Goal: Information Seeking & Learning: Learn about a topic

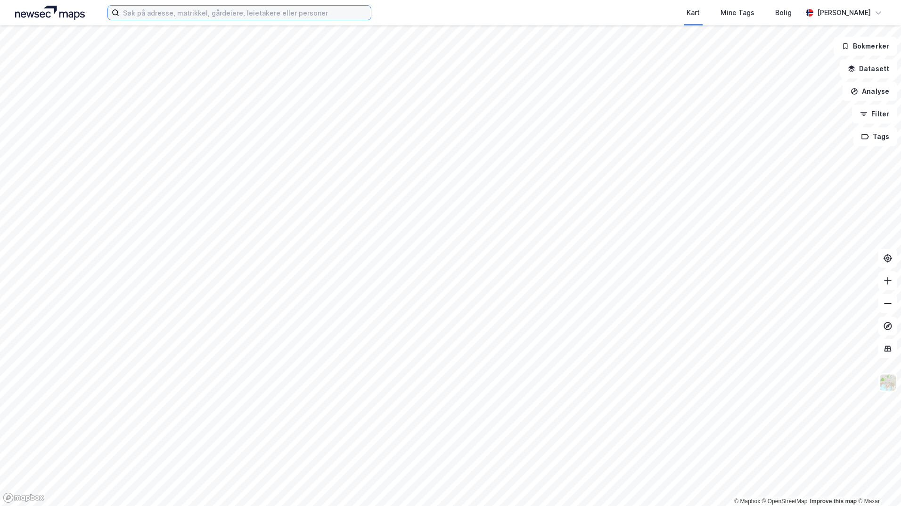
click at [211, 15] on input at bounding box center [245, 13] width 252 height 14
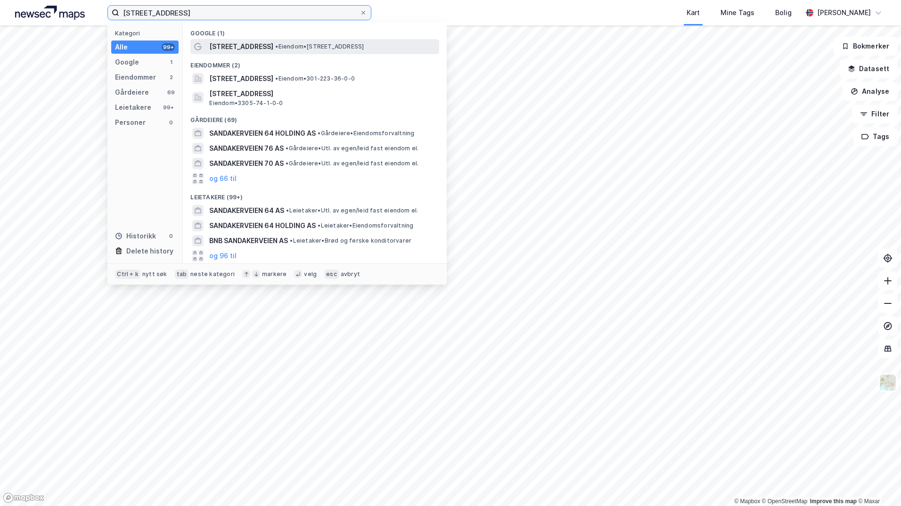
type input "[STREET_ADDRESS]"
click at [219, 45] on span "[STREET_ADDRESS]" at bounding box center [241, 46] width 64 height 11
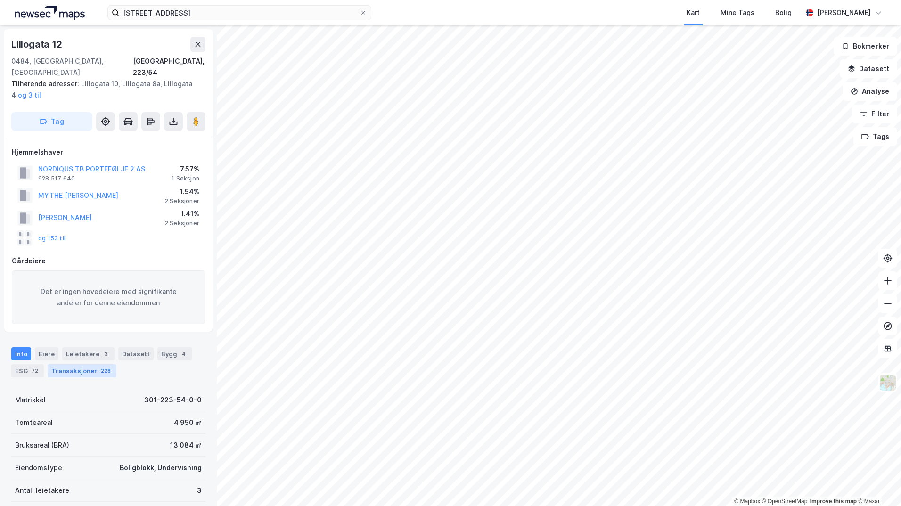
click at [73, 364] on div "Transaksjoner 228" at bounding box center [82, 370] width 69 height 13
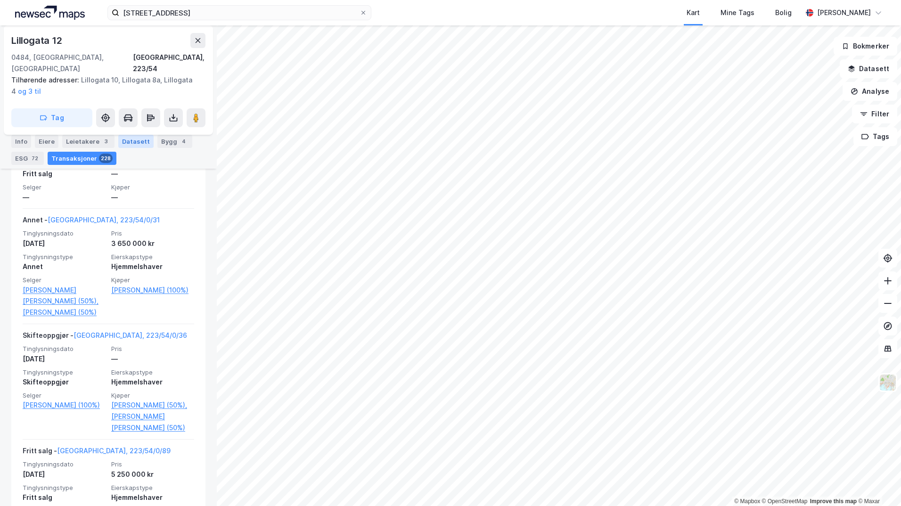
scroll to position [10582, 0]
click at [164, 143] on div "Bygg 4" at bounding box center [174, 141] width 35 height 13
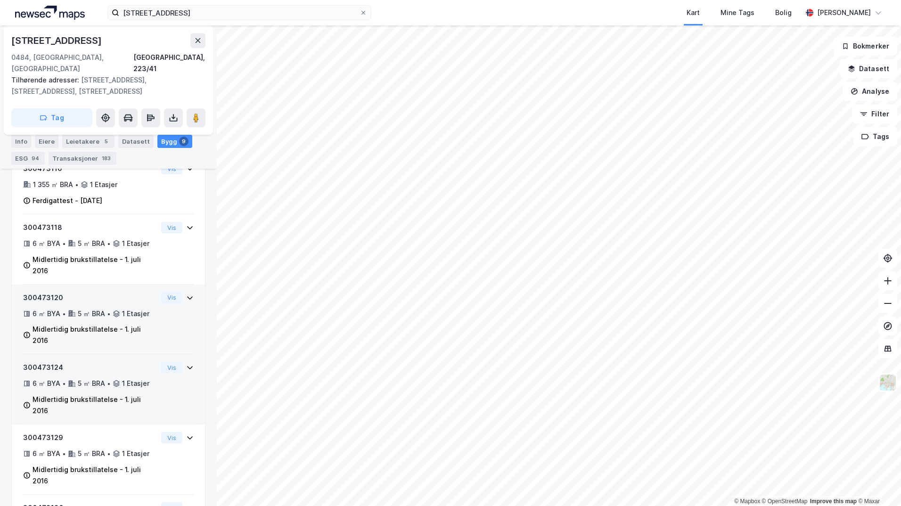
scroll to position [466, 0]
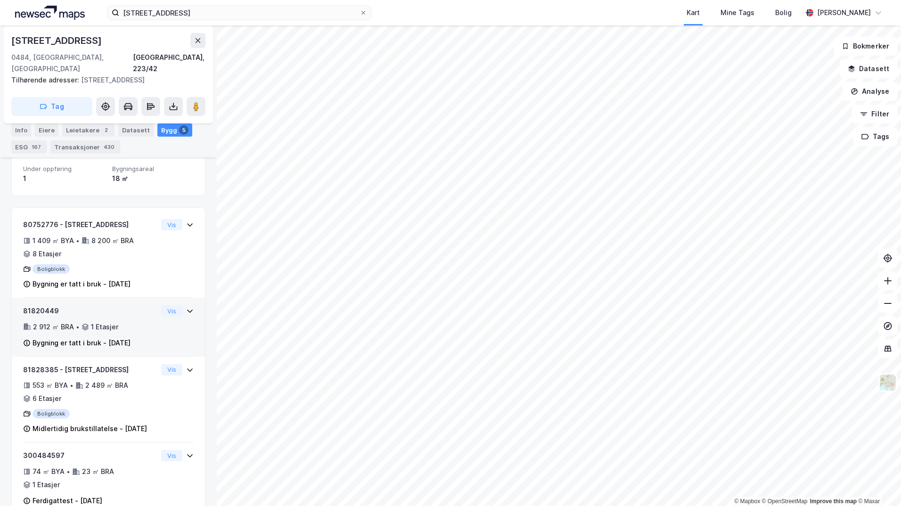
scroll to position [256, 0]
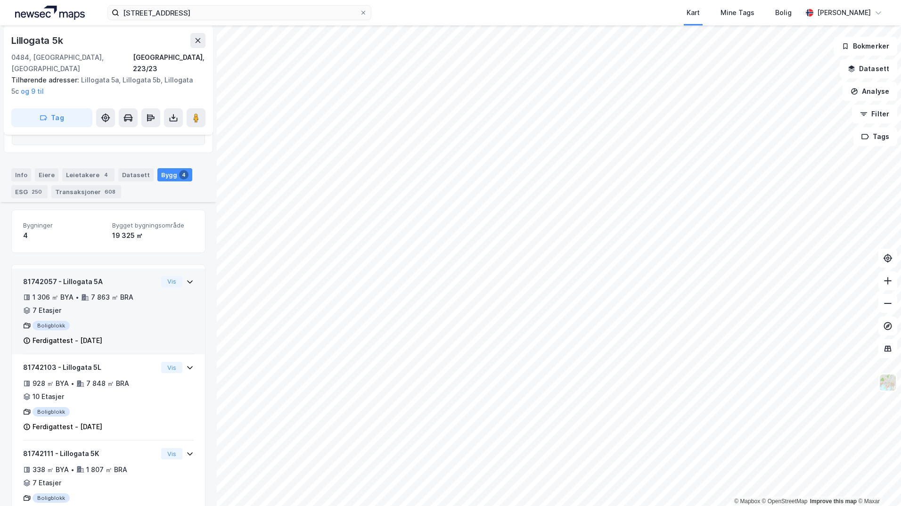
scroll to position [290, 0]
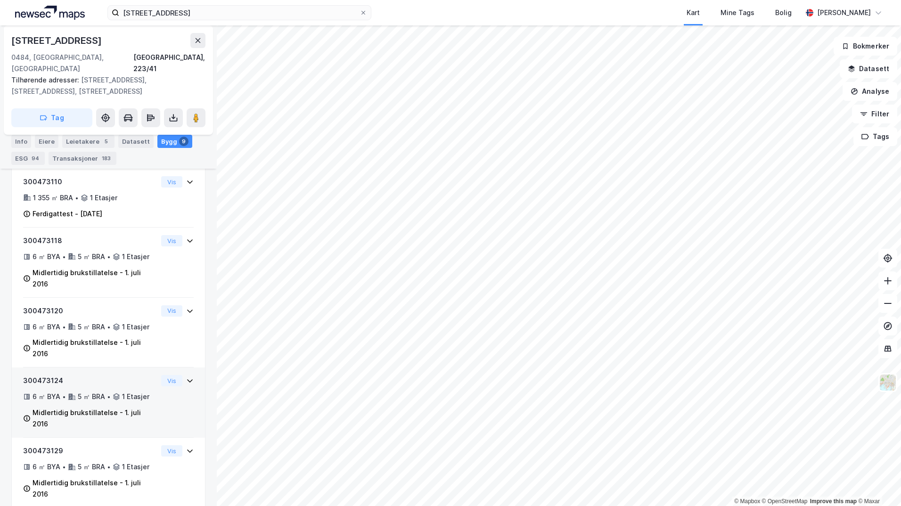
scroll to position [451, 0]
